Goal: Task Accomplishment & Management: Use online tool/utility

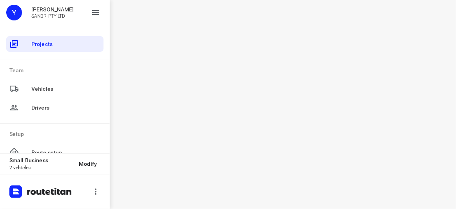
click at [286, 65] on div "i © 2025 Routetitan , © Stadia Maps , © OpenMapTiles © OpenStreetMap contributo…" at bounding box center [283, 104] width 346 height 209
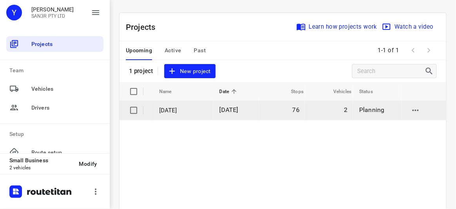
click at [217, 107] on td "[DATE]" at bounding box center [236, 110] width 46 height 19
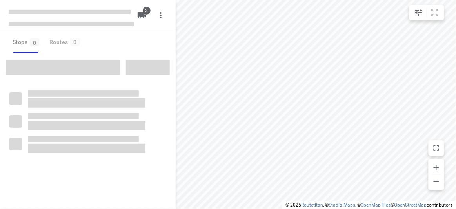
type input "distance"
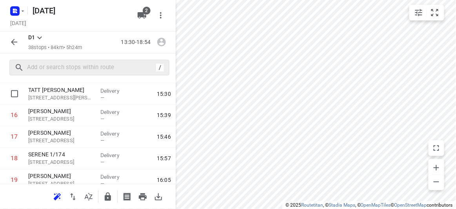
scroll to position [279, 0]
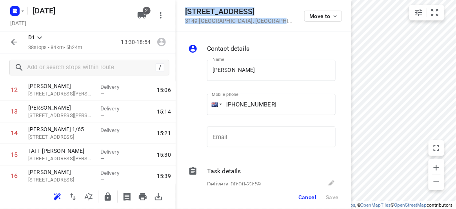
drag, startPoint x: 275, startPoint y: 24, endPoint x: 186, endPoint y: 6, distance: 91.2
click at [186, 6] on div "[STREET_ADDRESS] Move to" at bounding box center [264, 15] width 176 height 31
copy div "[STREET_ADDRESS]"
click at [145, 11] on span "2" at bounding box center [147, 11] width 8 height 8
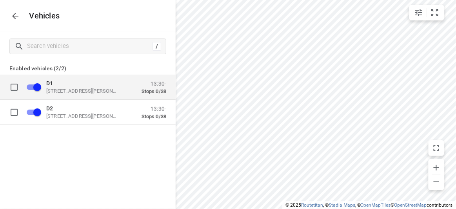
click at [69, 91] on p "[STREET_ADDRESS][PERSON_NAME]" at bounding box center [85, 90] width 78 height 6
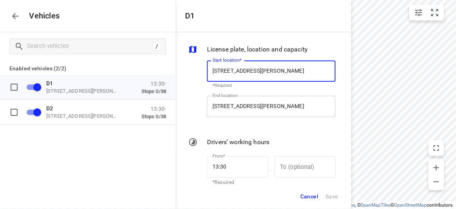
click at [238, 111] on input "[STREET_ADDRESS][PERSON_NAME]" at bounding box center [271, 106] width 129 height 21
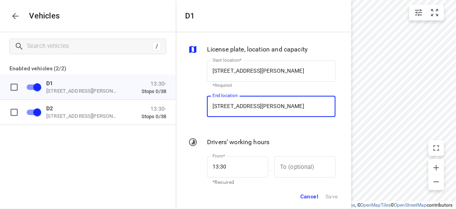
paste input "[STREET_ADDRESS]"
type input "[STREET_ADDRESS][PERSON_NAME]"
click at [242, 126] on div "End location [STREET_ADDRESS][PERSON_NAME] End location" at bounding box center [271, 109] width 135 height 37
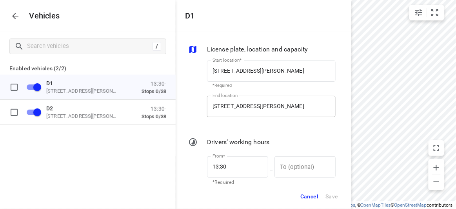
click at [242, 112] on input "[STREET_ADDRESS][PERSON_NAME]" at bounding box center [271, 106] width 129 height 21
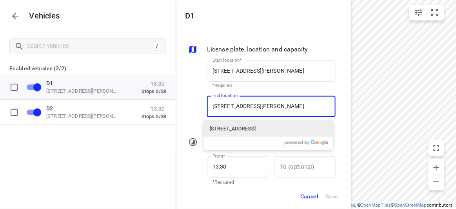
click at [240, 129] on p "[STREET_ADDRESS]" at bounding box center [233, 129] width 46 height 8
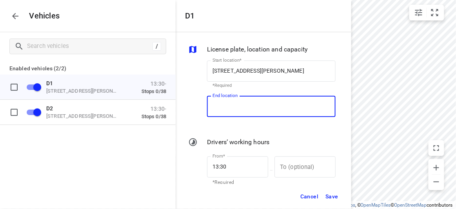
type input "[STREET_ADDRESS]"
click at [332, 197] on span "Save" at bounding box center [332, 196] width 13 height 10
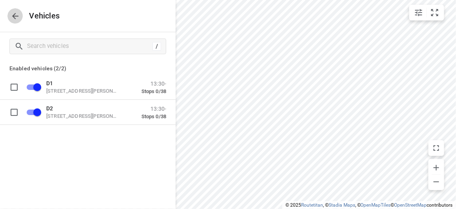
click at [8, 14] on button "button" at bounding box center [15, 16] width 16 height 16
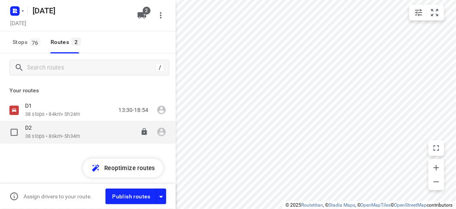
click at [42, 133] on p "38 stops • 86km • 5h34m" at bounding box center [52, 136] width 55 height 7
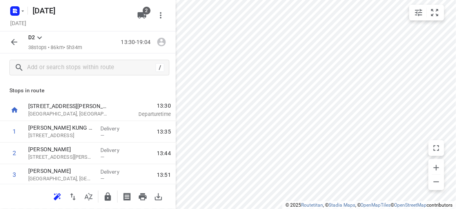
click at [15, 44] on icon "button" at bounding box center [13, 41] width 9 height 9
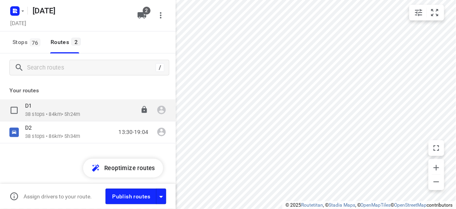
click at [44, 111] on p "38 stops • 84km • 5h24m" at bounding box center [52, 114] width 55 height 7
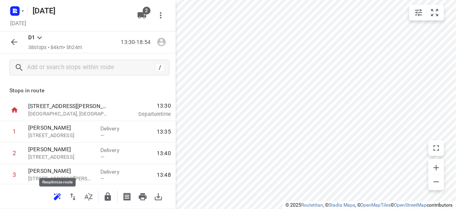
click at [58, 194] on icon "button" at bounding box center [57, 196] width 7 height 6
click at [16, 45] on icon "button" at bounding box center [13, 41] width 9 height 9
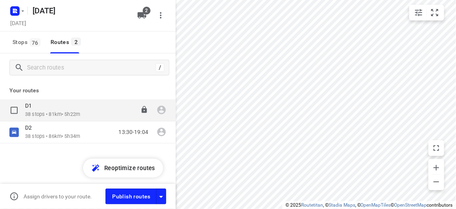
click at [17, 110] on input "checkbox" at bounding box center [14, 110] width 16 height 16
checkbox input "true"
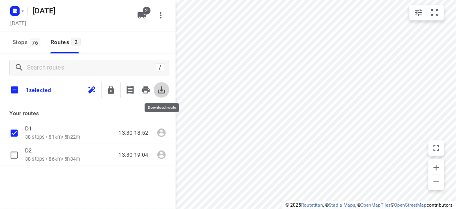
click at [163, 86] on icon "button" at bounding box center [161, 89] width 9 height 9
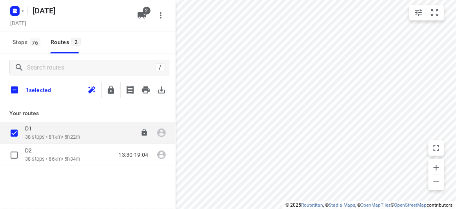
click at [13, 130] on input "checkbox" at bounding box center [14, 133] width 16 height 16
